Goal: Check status

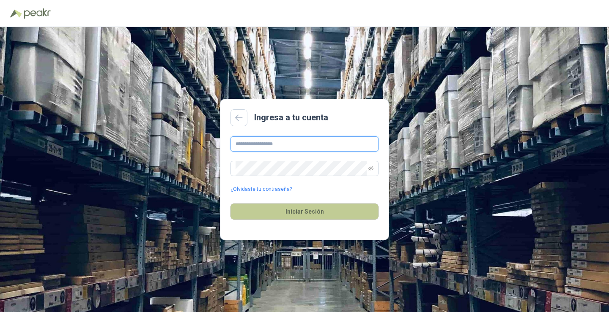
type input "**********"
click at [320, 213] on button "Iniciar Sesión" at bounding box center [304, 212] width 148 height 16
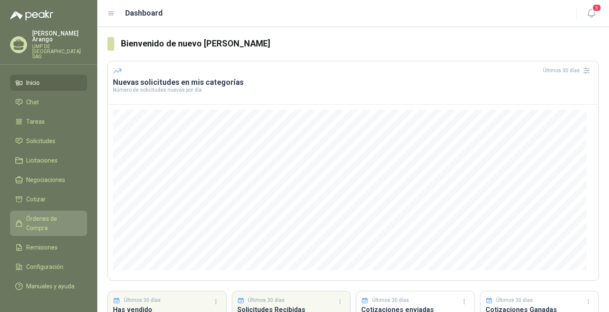
click at [68, 214] on span "Órdenes de Compra" at bounding box center [52, 223] width 53 height 19
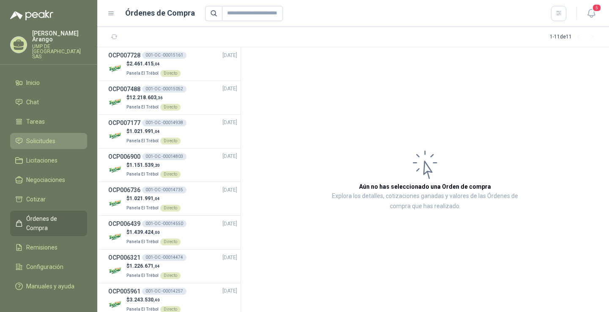
click at [56, 137] on li "Solicitudes" at bounding box center [48, 141] width 67 height 9
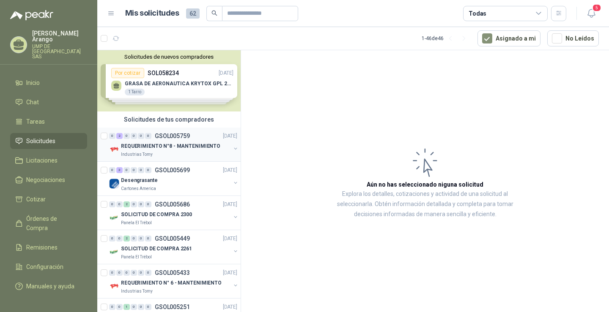
click at [160, 148] on p "REQUERIMIENTO N°8 - MANTENIMIENTO" at bounding box center [170, 146] width 99 height 8
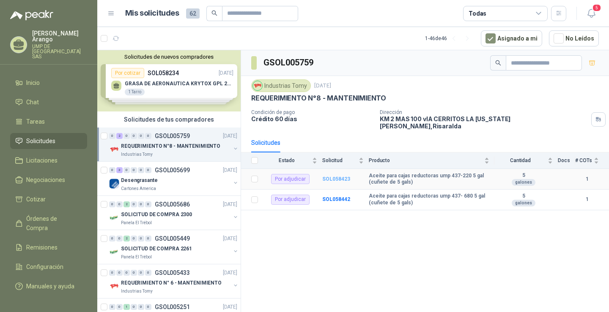
click at [337, 176] on b "SOL058423" at bounding box center [336, 179] width 28 height 6
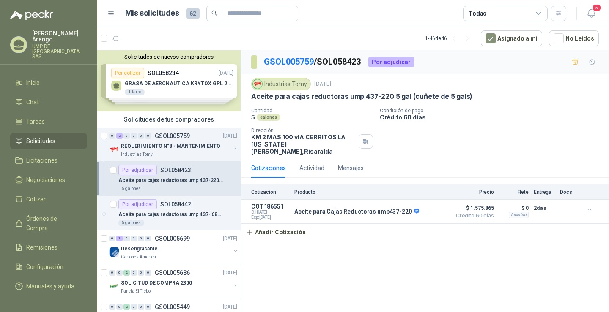
click at [145, 179] on p "Aceite para cajas reductoras ump 437-220 5 gal (cuñete de 5 gals)" at bounding box center [170, 181] width 105 height 8
click at [424, 206] on button "Detalles" at bounding box center [427, 211] width 40 height 11
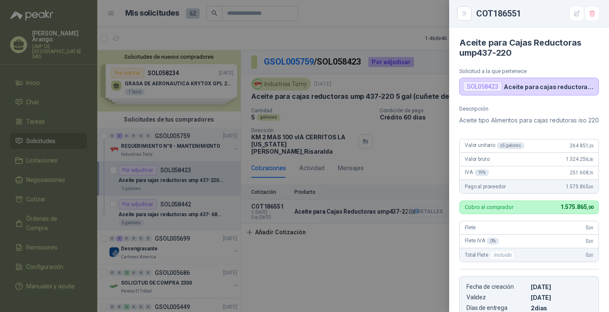
scroll to position [164, 0]
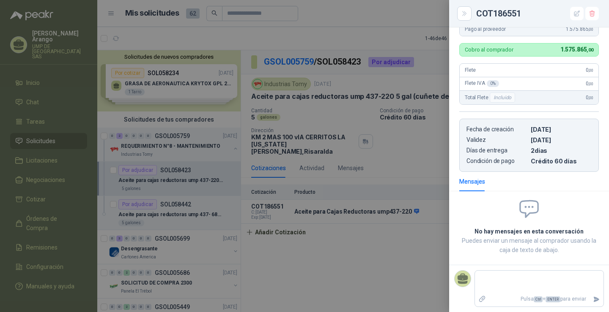
click at [342, 205] on div at bounding box center [304, 156] width 609 height 312
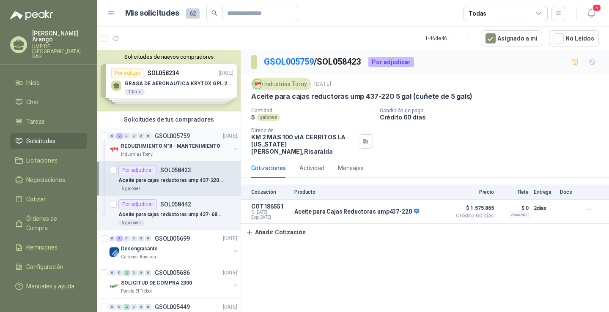
click at [168, 148] on p "REQUERIMIENTO N°8 - MANTENIMIENTO" at bounding box center [170, 146] width 99 height 8
